Goal: Information Seeking & Learning: Learn about a topic

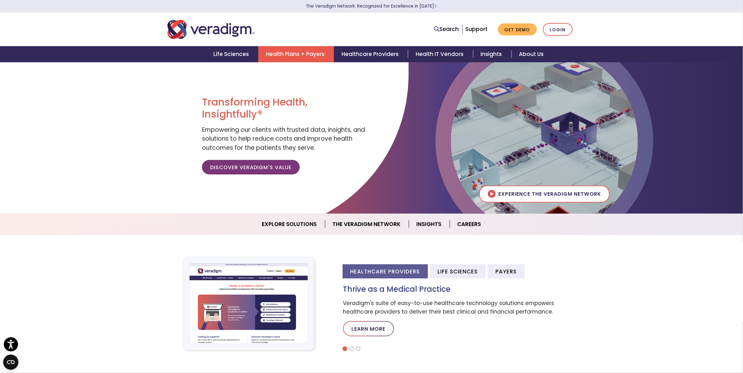
click at [290, 57] on link "Health Plans + Payers" at bounding box center [296, 54] width 76 height 16
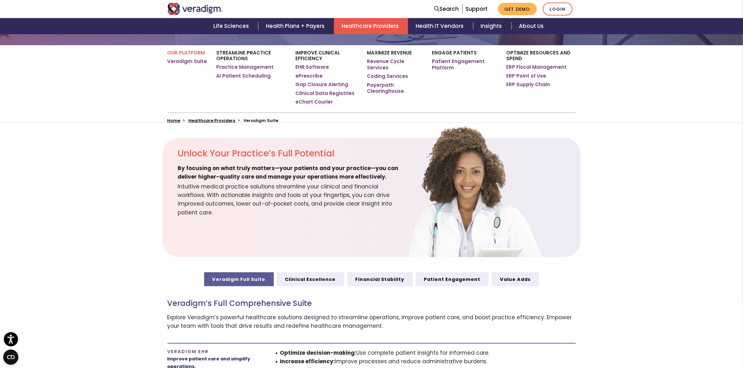
scroll to position [79, 0]
